Goal: Find specific page/section: Find specific page/section

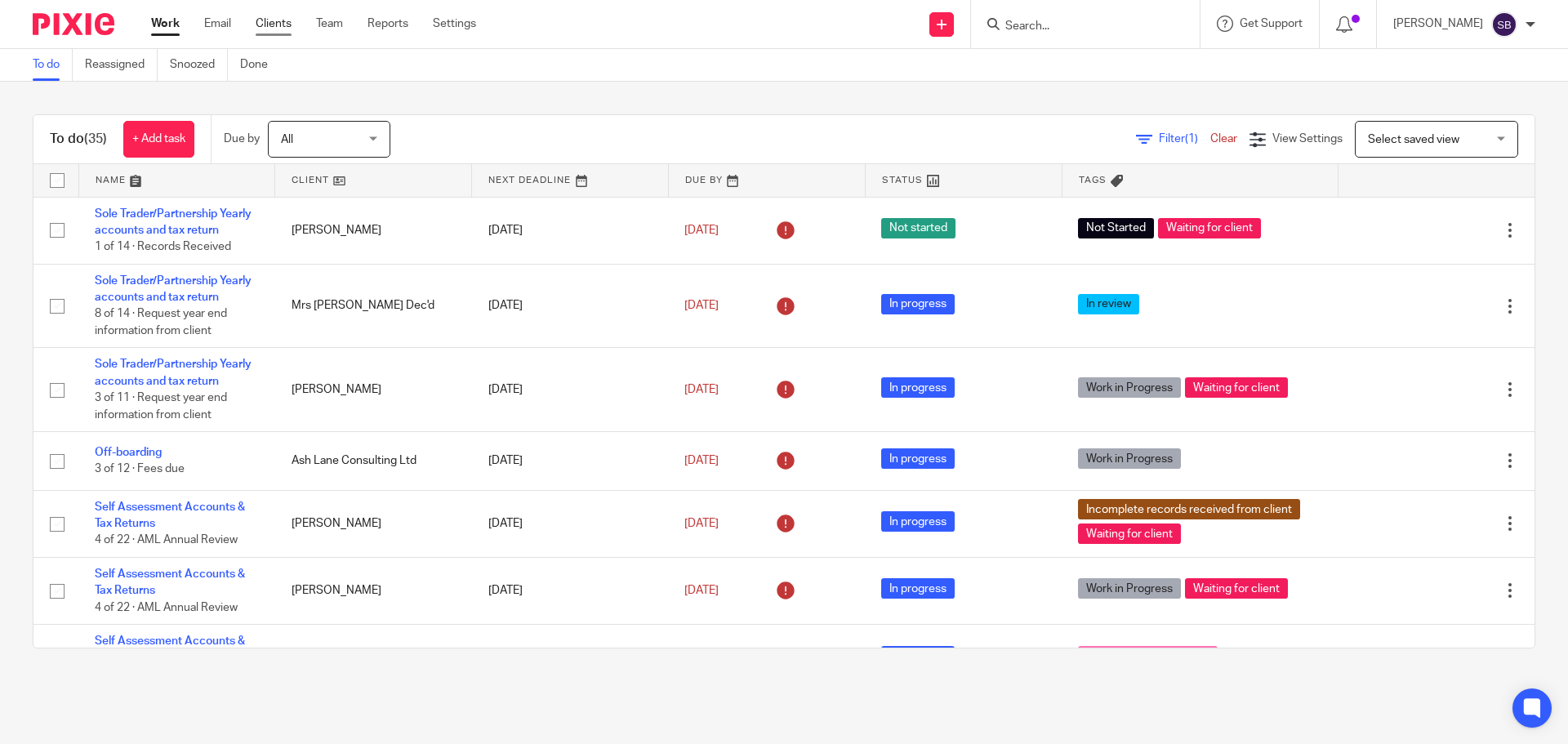
click at [275, 25] on link "Clients" at bounding box center [273, 23] width 36 height 17
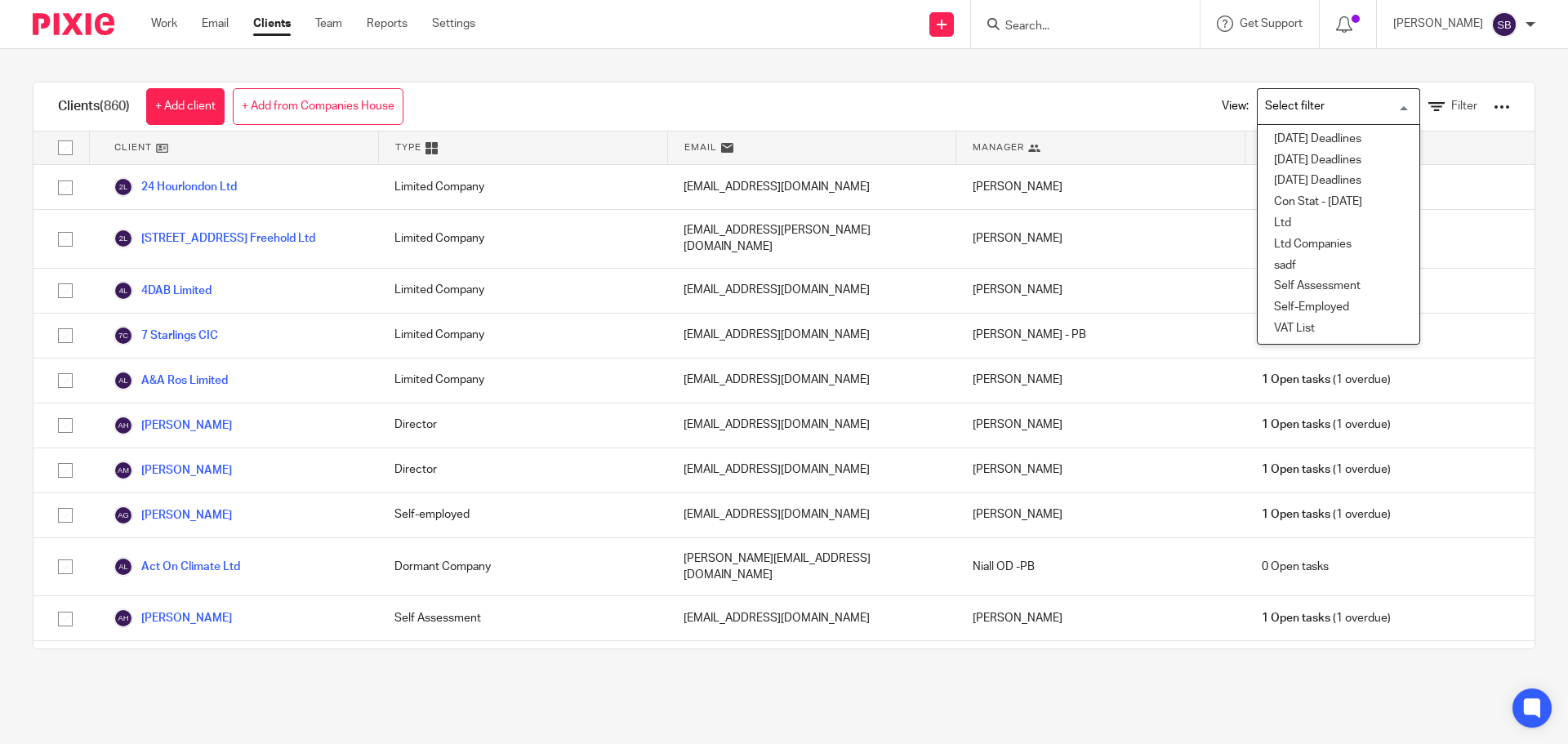
click at [1375, 104] on input "Search for option" at bounding box center [1335, 106] width 151 height 28
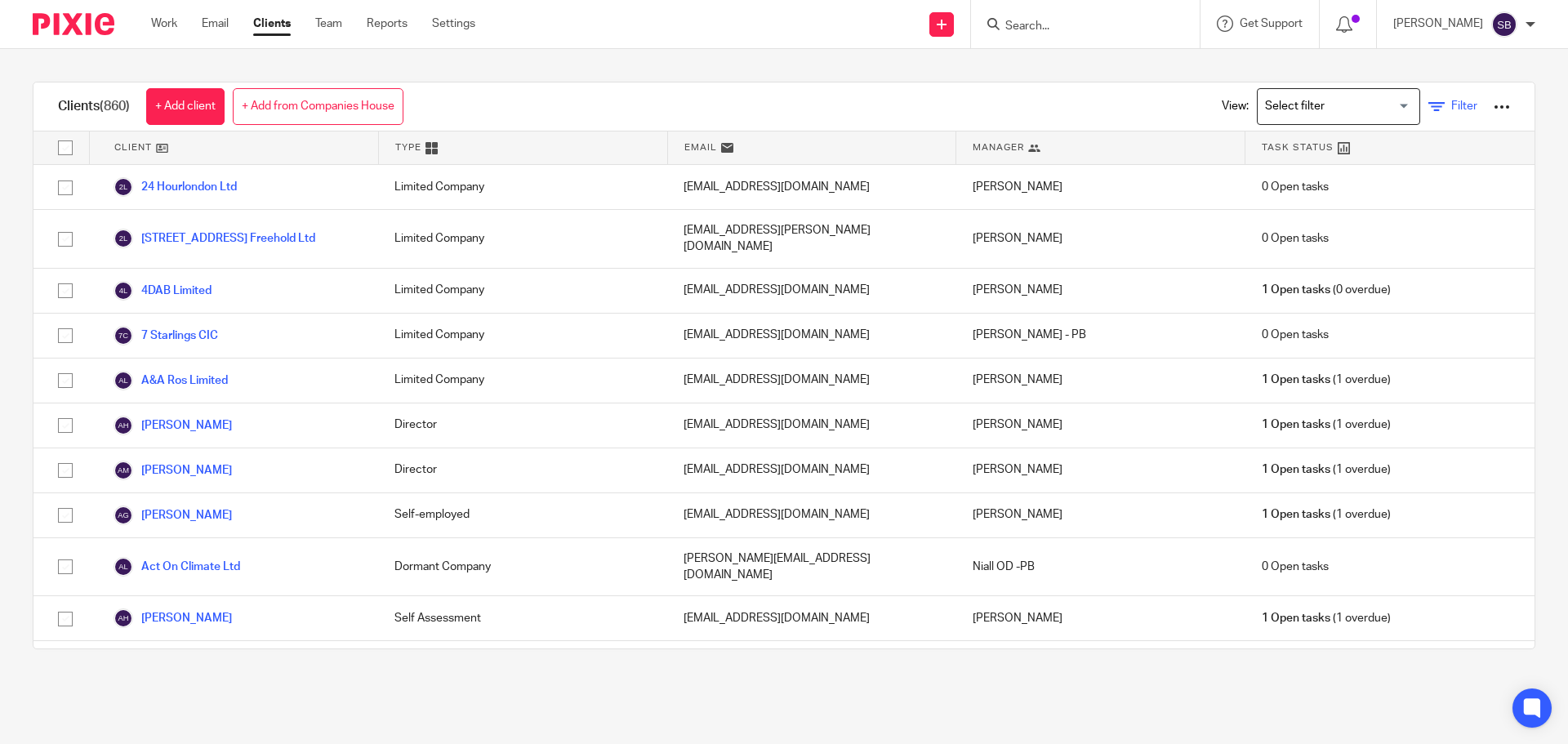
click at [1451, 102] on span "Filter" at bounding box center [1464, 106] width 26 height 12
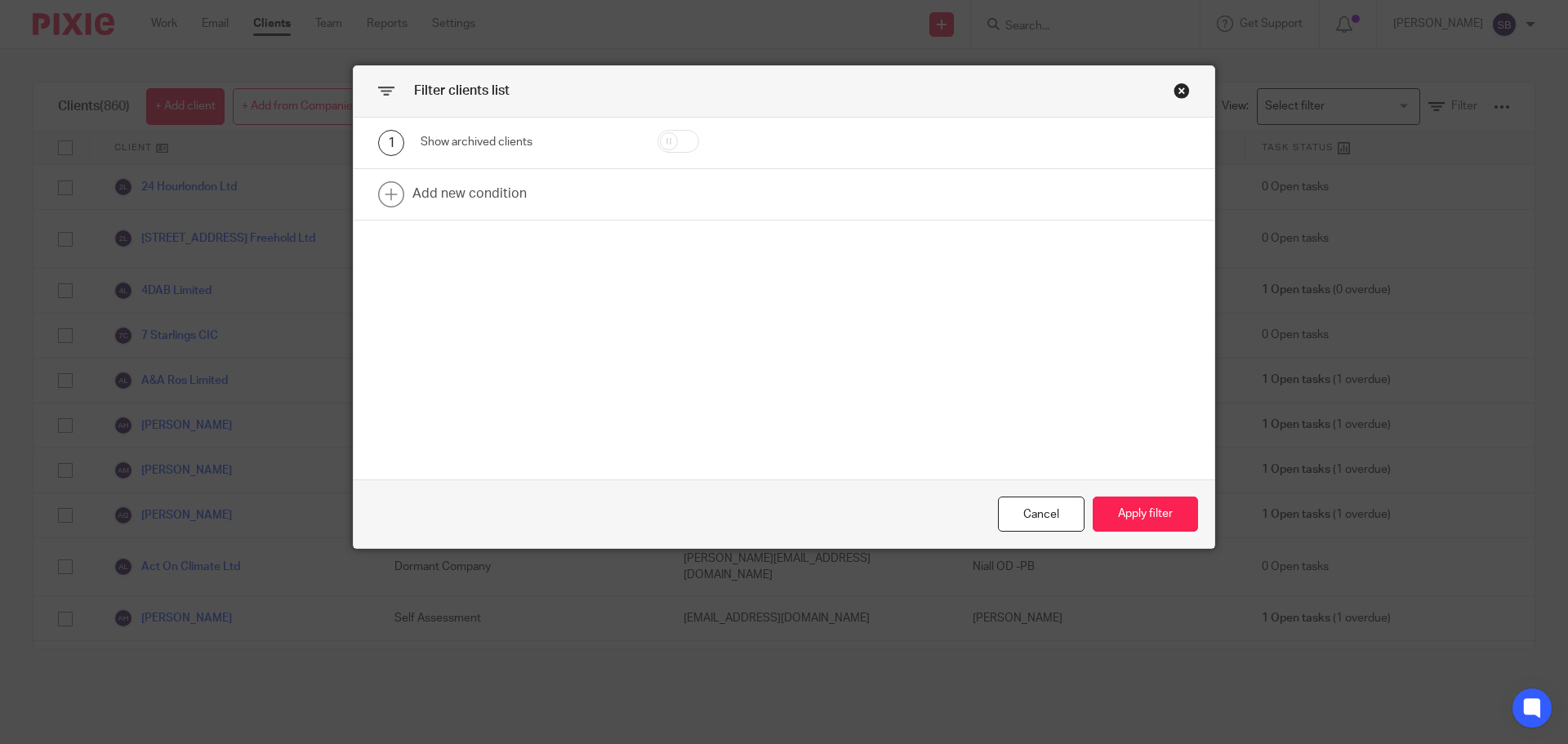
click at [678, 142] on input "checkbox" at bounding box center [678, 140] width 42 height 22
checkbox input "true"
click at [456, 200] on link at bounding box center [784, 194] width 861 height 51
click at [593, 200] on div "Field" at bounding box center [526, 200] width 212 height 37
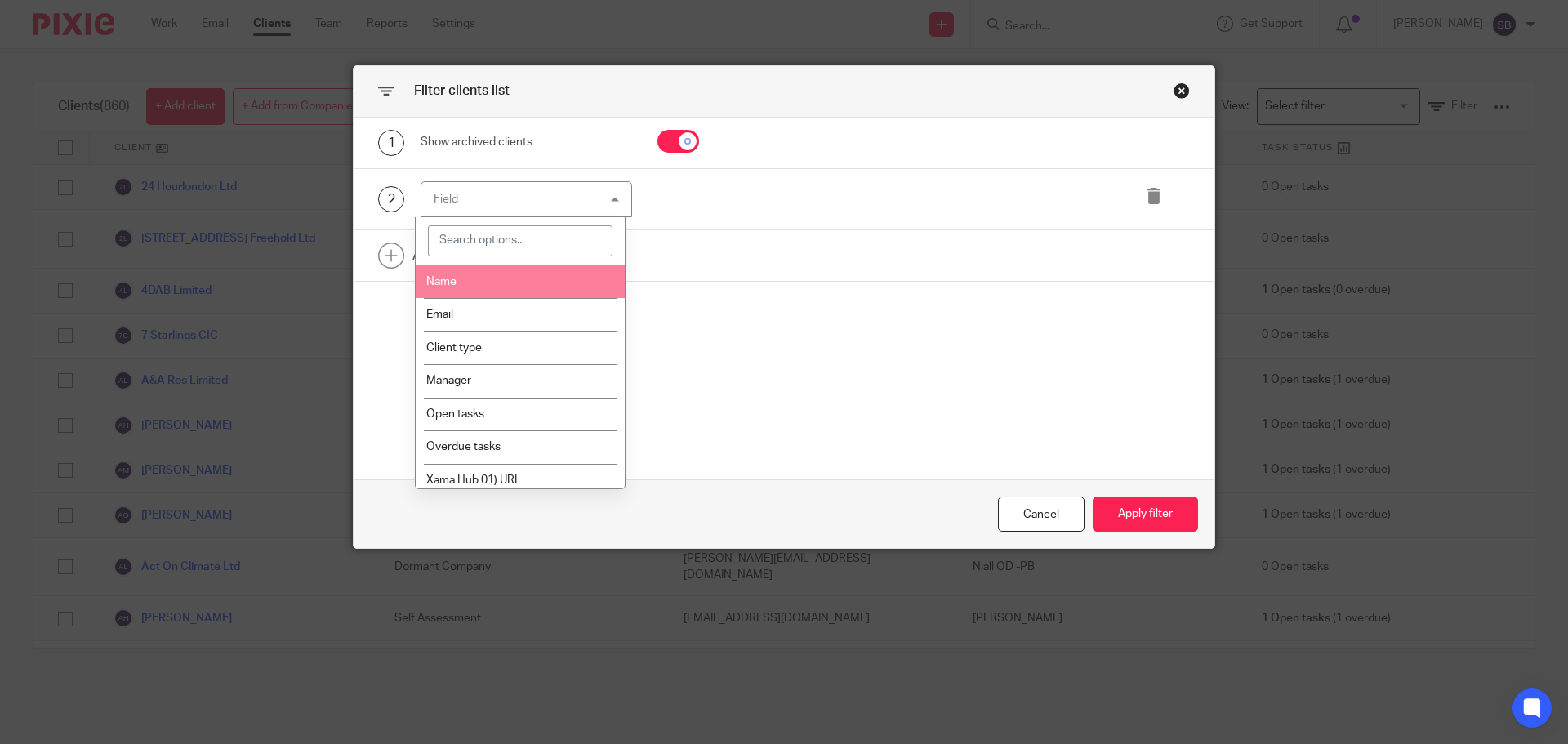
click at [486, 288] on li "Name" at bounding box center [520, 281] width 210 height 33
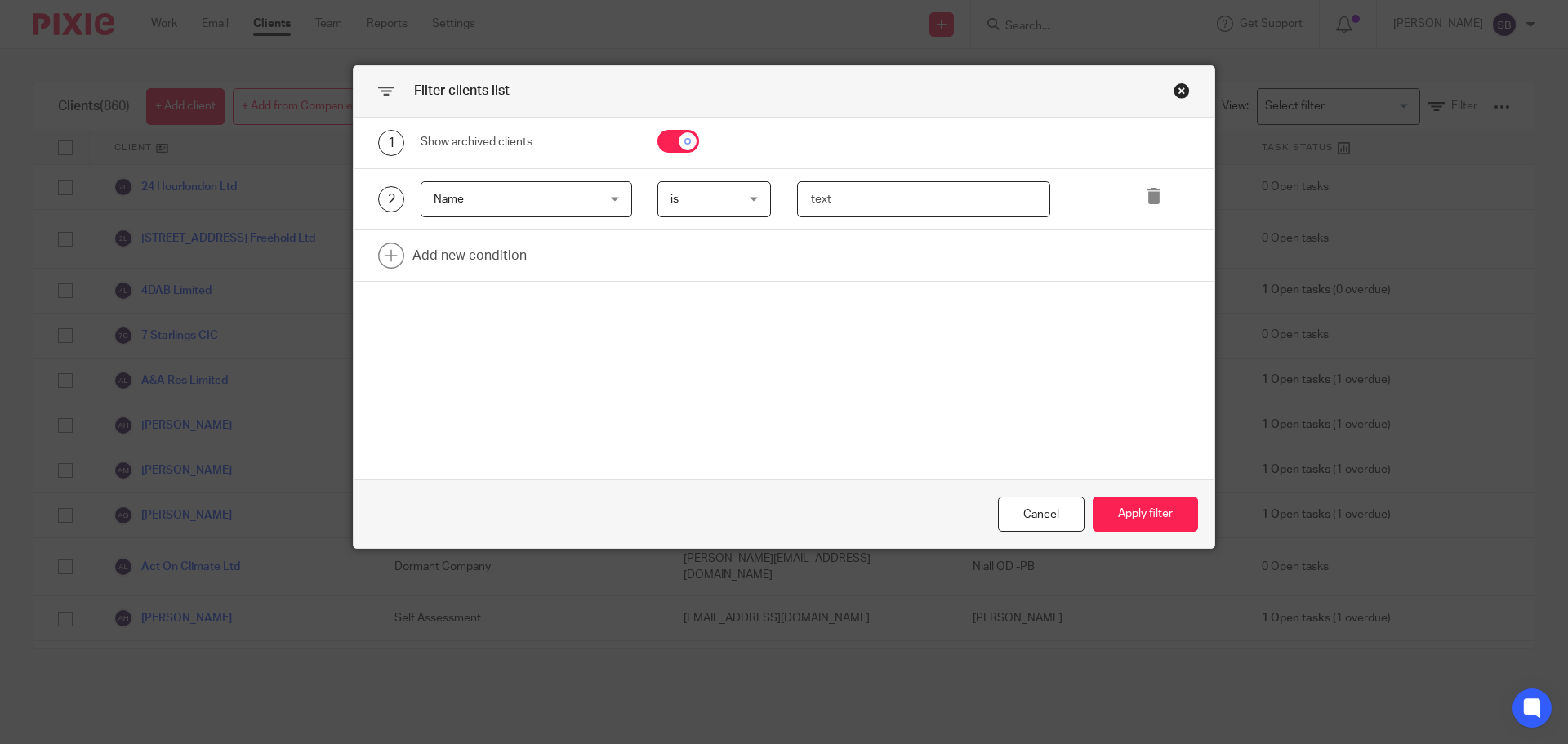
click at [851, 203] on input "text" at bounding box center [924, 200] width 254 height 37
type input "ganl"
click at [1145, 508] on button "Apply filter" at bounding box center [1146, 514] width 105 height 35
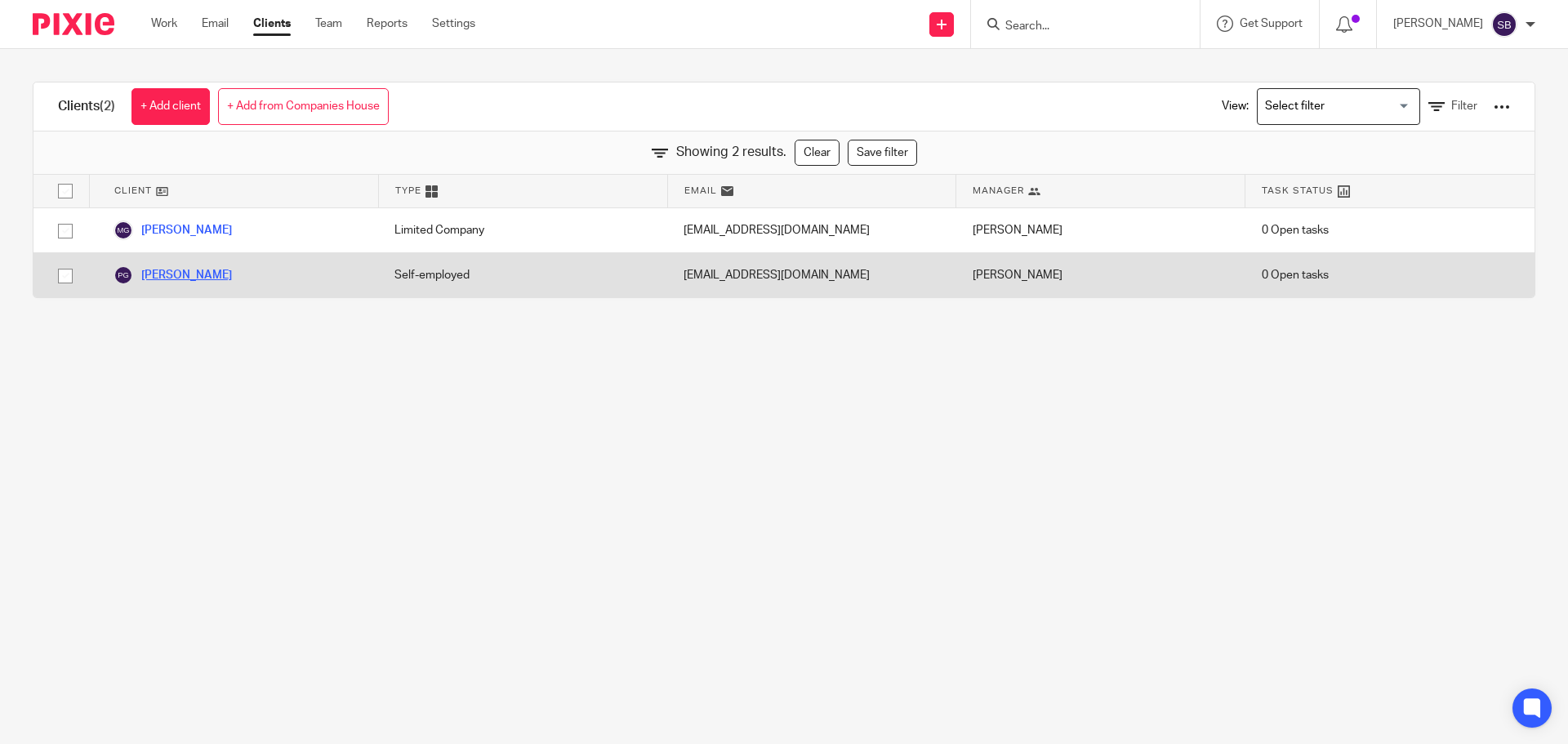
click at [198, 273] on link "[PERSON_NAME]" at bounding box center [172, 275] width 118 height 20
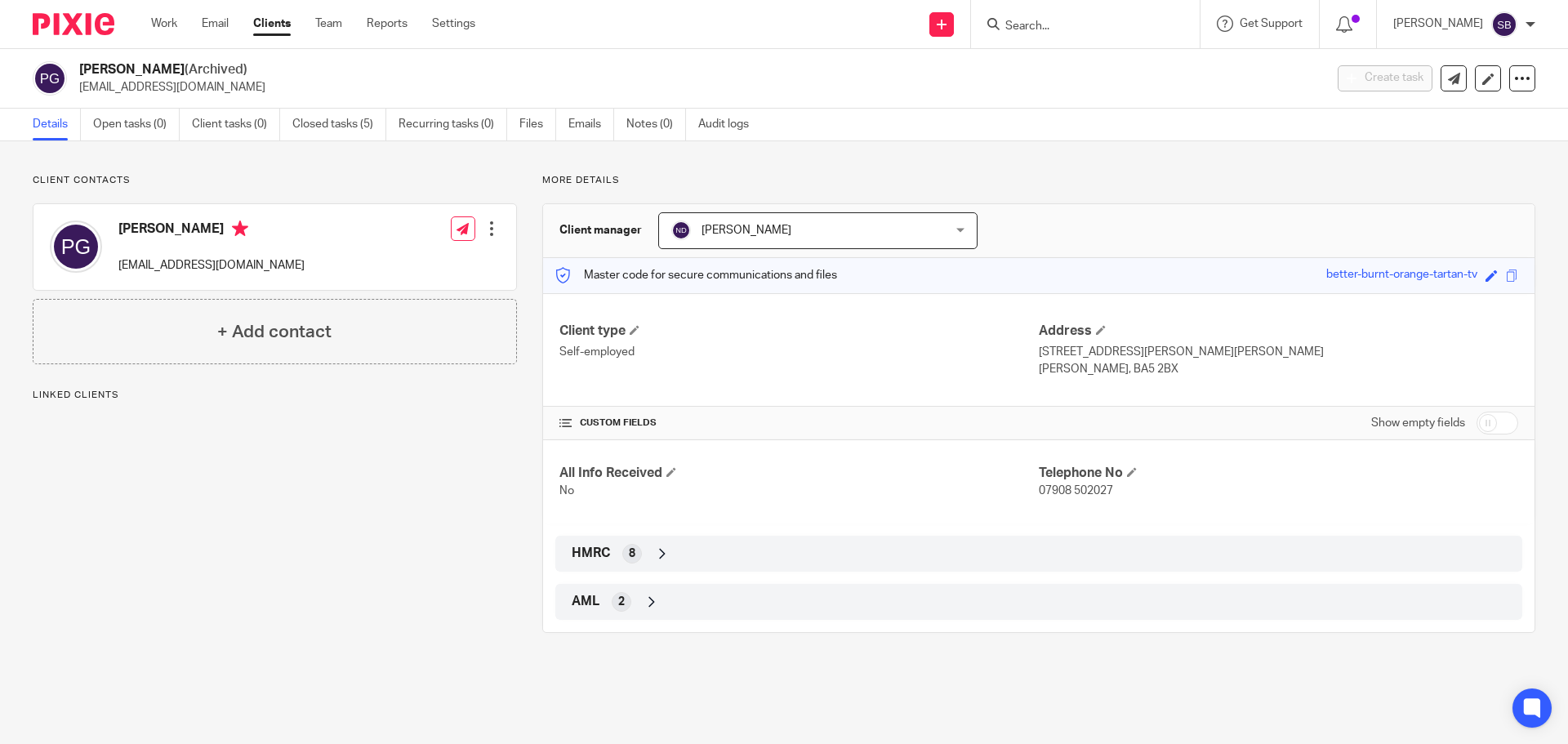
click at [658, 556] on icon at bounding box center [662, 553] width 17 height 17
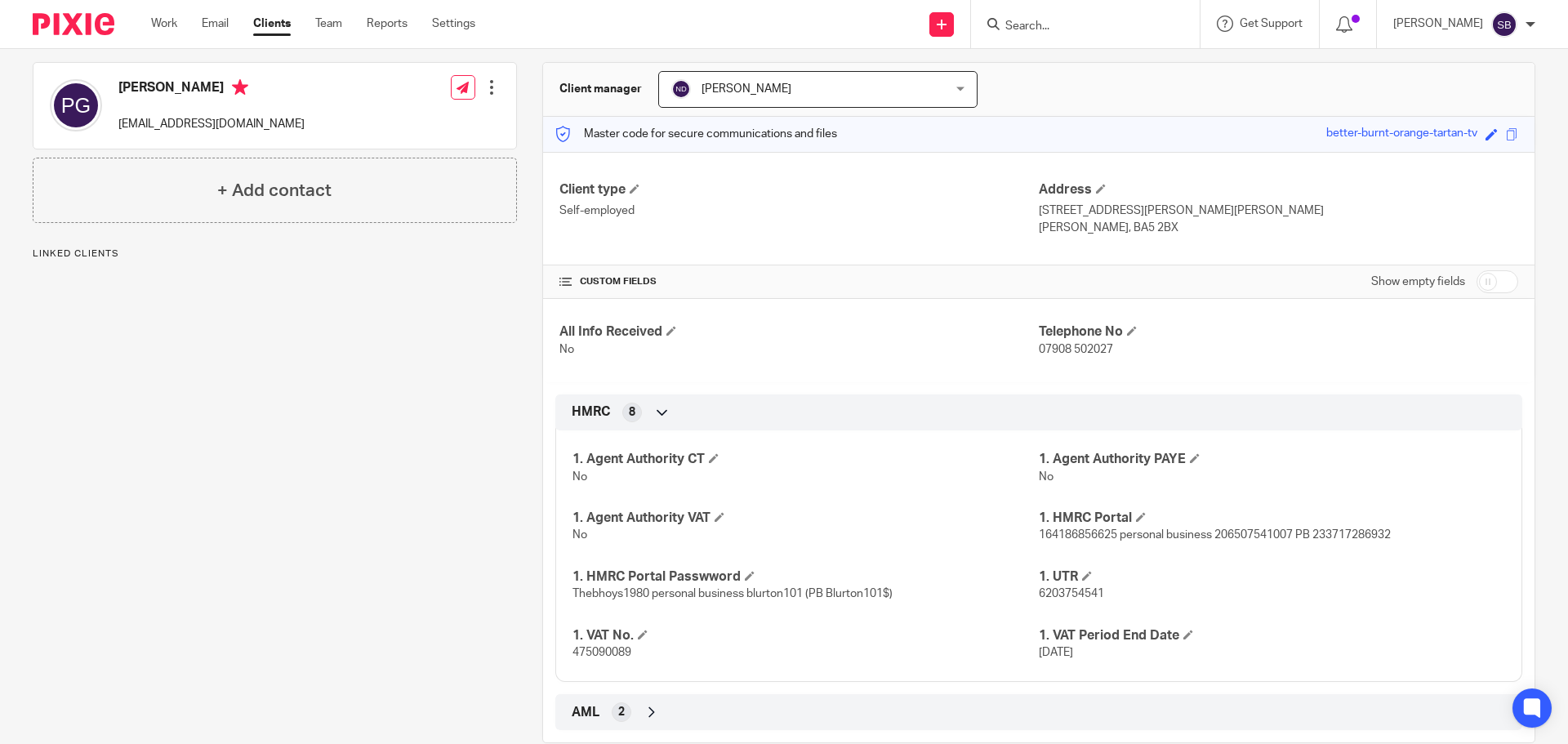
scroll to position [173, 0]
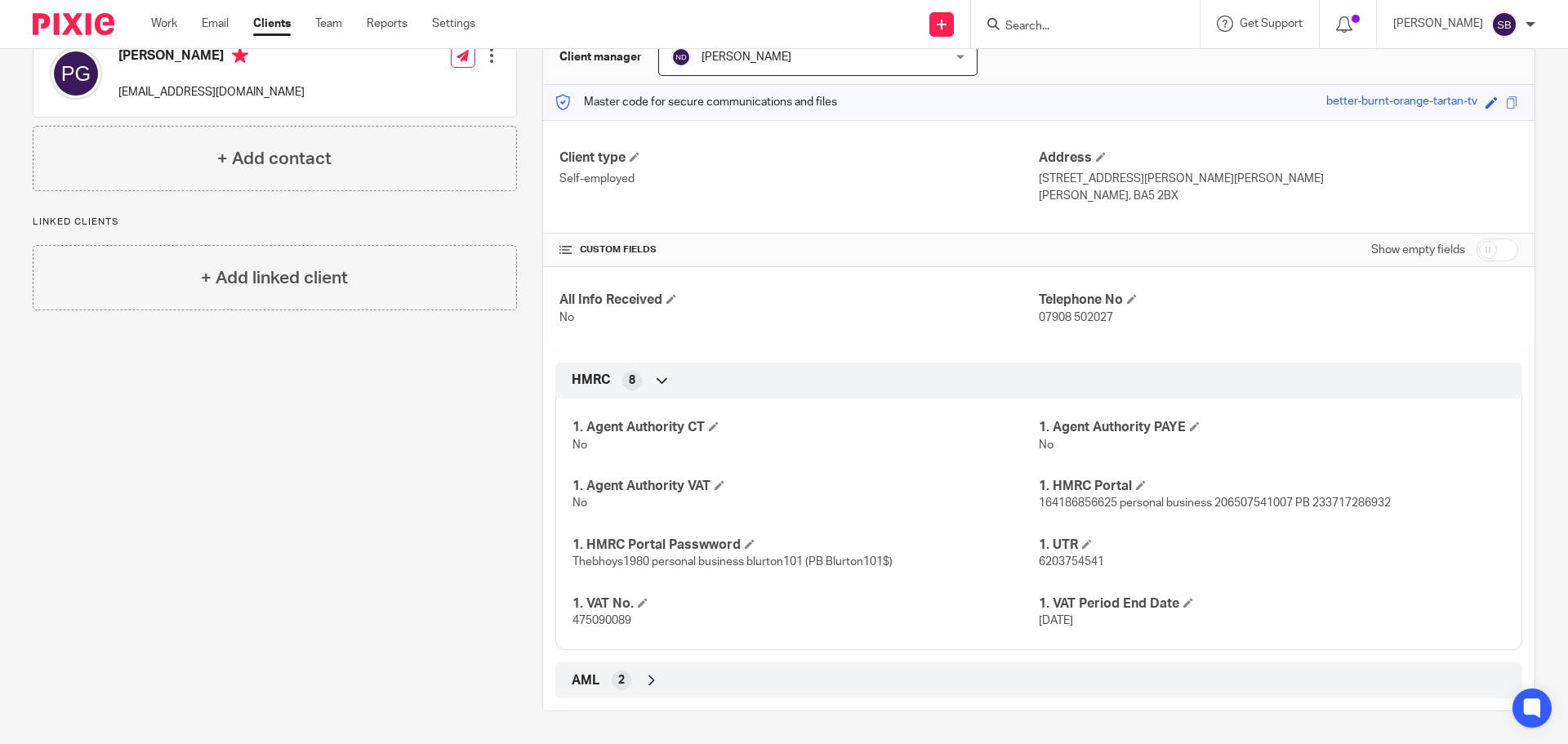
click at [1494, 249] on input "checkbox" at bounding box center [1497, 249] width 42 height 22
checkbox input "true"
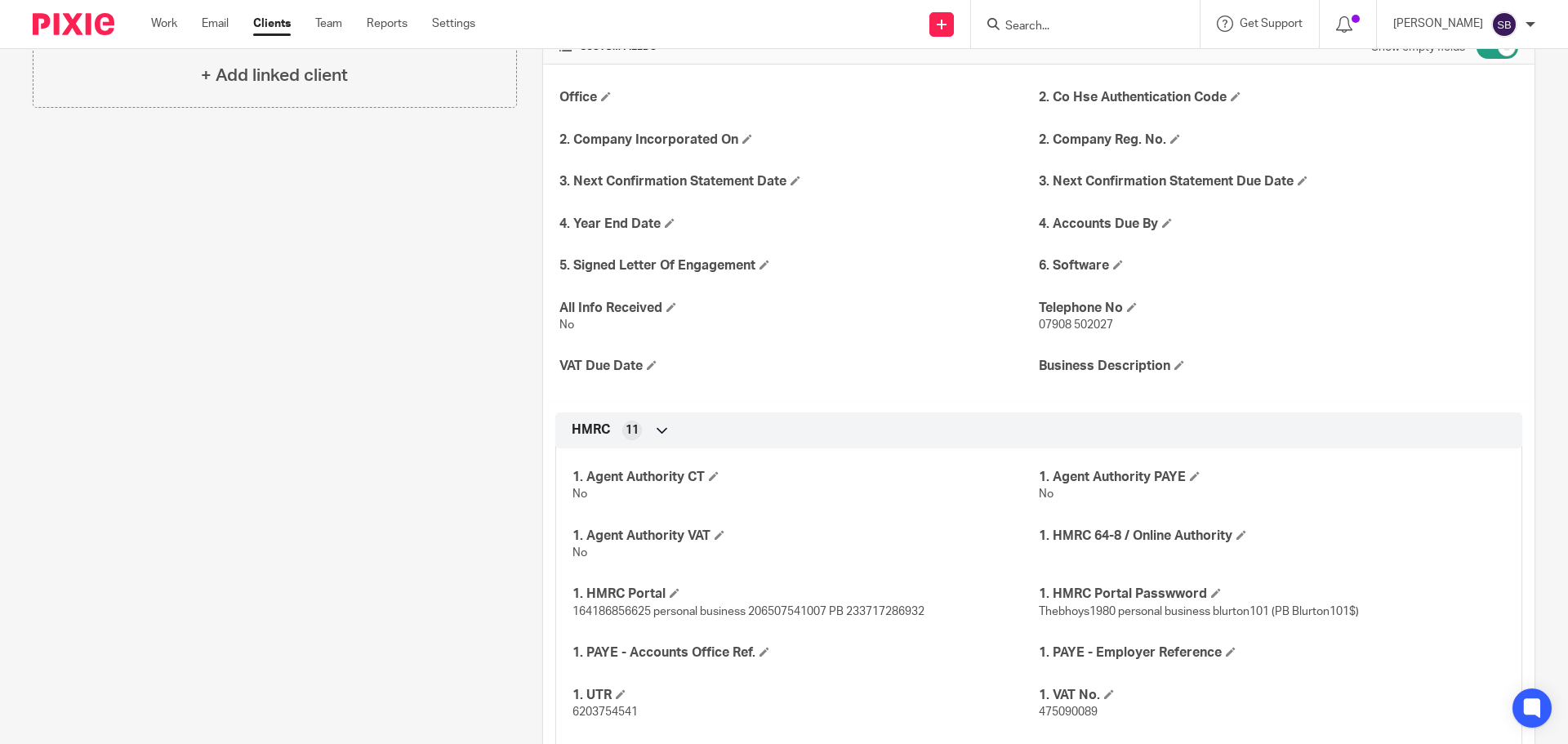
scroll to position [418, 0]
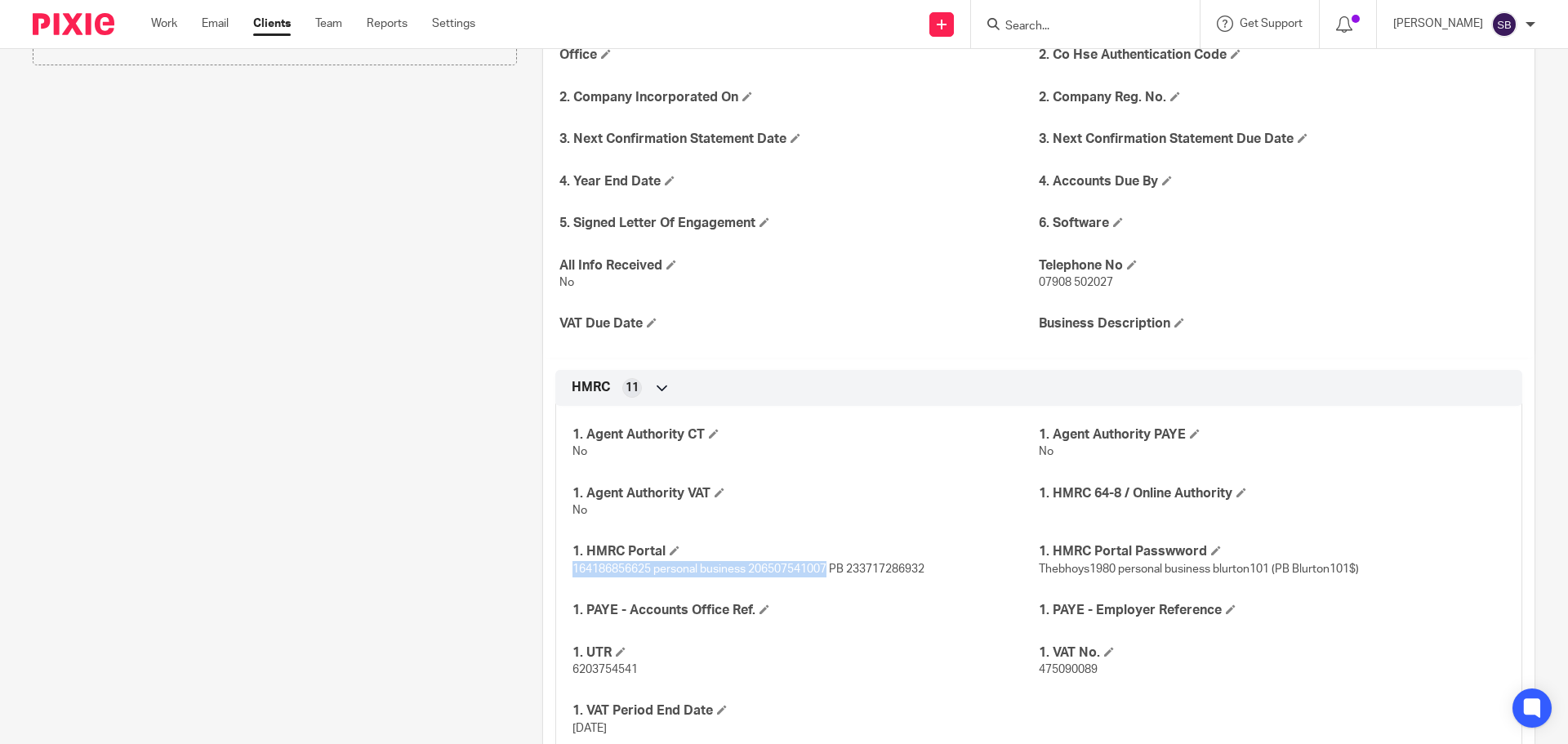
drag, startPoint x: 829, startPoint y: 570, endPoint x: 571, endPoint y: 570, distance: 258.0
click at [573, 570] on span "164186856625 personal business 206507541007 PB 233717286932" at bounding box center [748, 569] width 352 height 12
copy span "164186856625 personal business 206507541007"
drag, startPoint x: 1264, startPoint y: 565, endPoint x: 1032, endPoint y: 568, distance: 232.0
click at [1039, 568] on span "Thebhoys1980 personal business blurton101 (PB Blurton101$)" at bounding box center [1199, 569] width 320 height 12
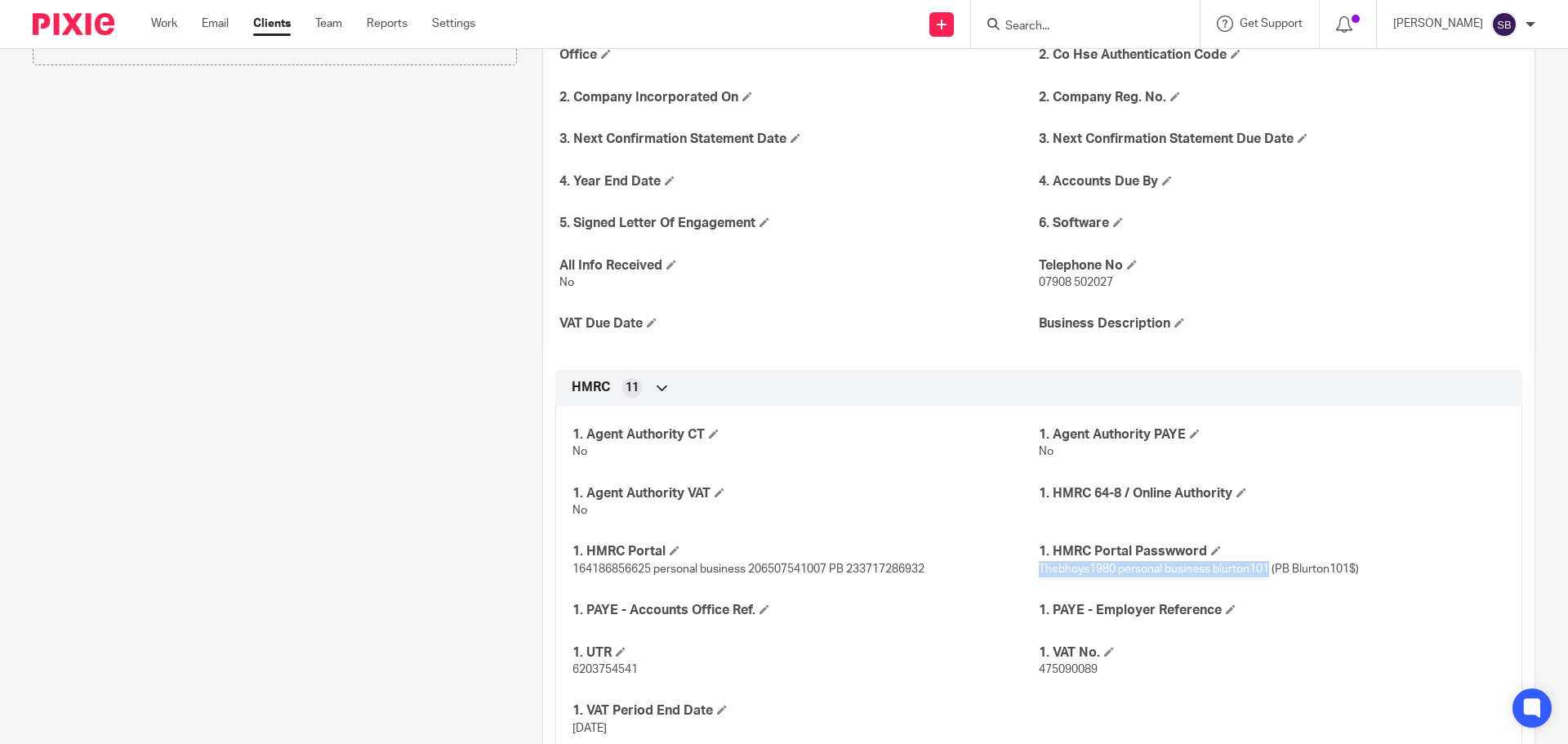
copy span "Thebhoys1980 personal business blurton101"
